Goal: Task Accomplishment & Management: Use online tool/utility

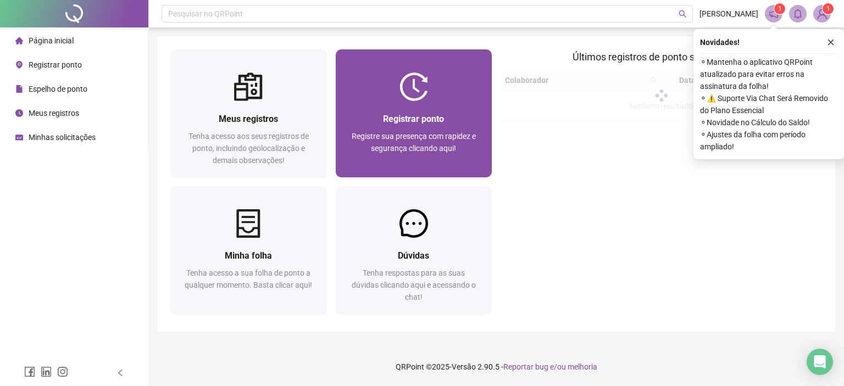
click at [426, 89] on img at bounding box center [413, 87] width 29 height 29
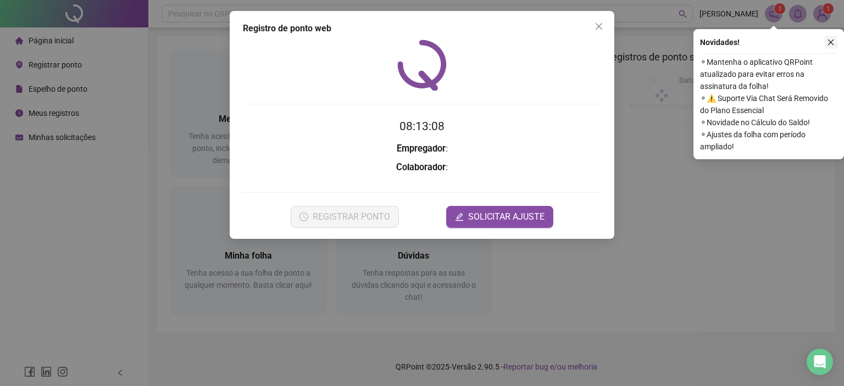
click at [829, 39] on icon "close" at bounding box center [831, 42] width 8 height 8
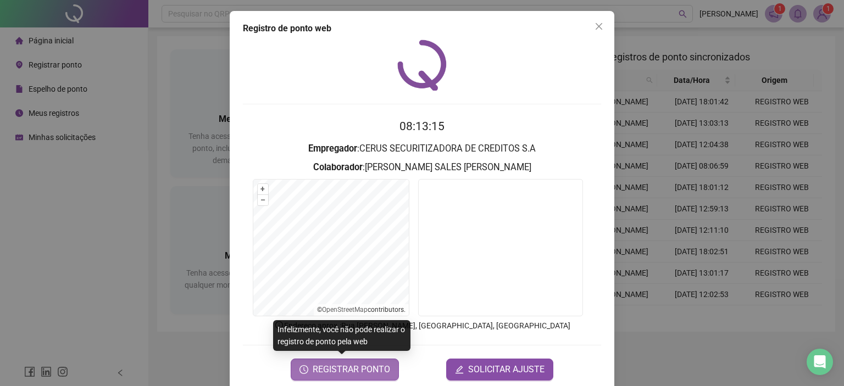
click at [349, 367] on span "REGISTRAR PONTO" at bounding box center [351, 369] width 77 height 13
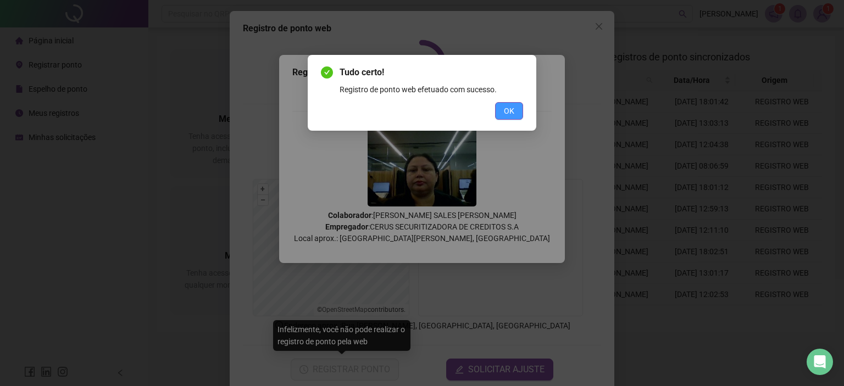
click at [502, 103] on button "OK" at bounding box center [509, 111] width 28 height 18
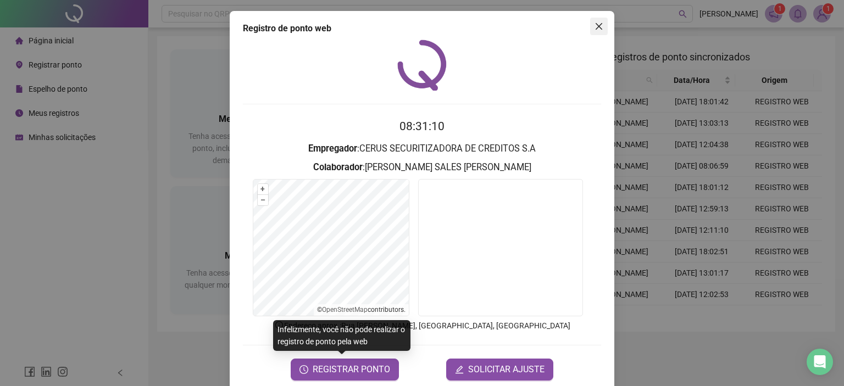
click at [596, 27] on icon "close" at bounding box center [599, 26] width 7 height 7
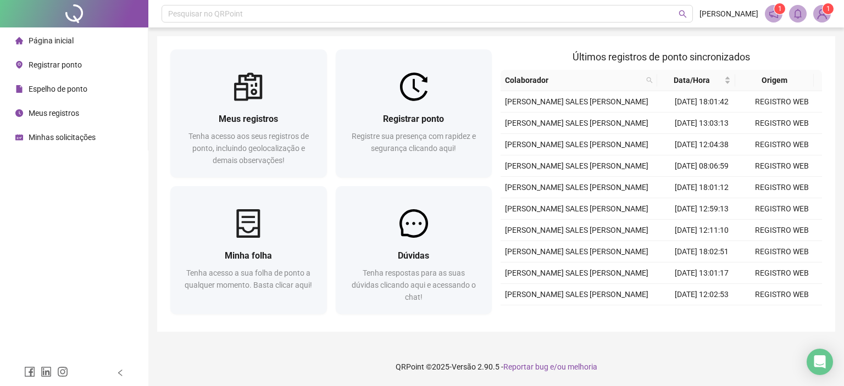
click at [60, 141] on span "Minhas solicitações" at bounding box center [62, 137] width 67 height 9
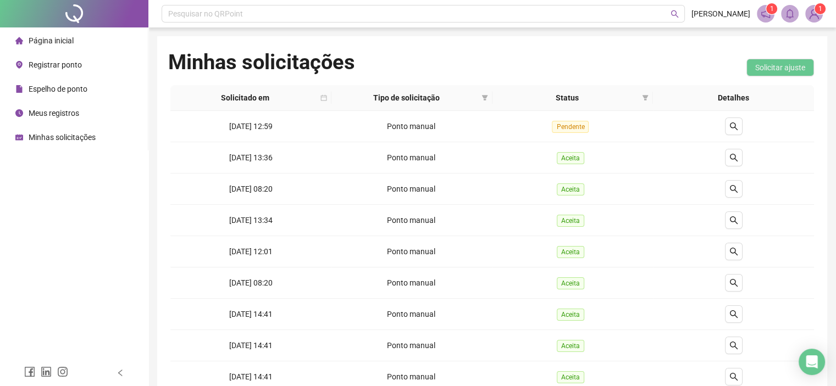
click at [55, 41] on span "Página inicial" at bounding box center [51, 40] width 45 height 9
